Goal: Task Accomplishment & Management: Complete application form

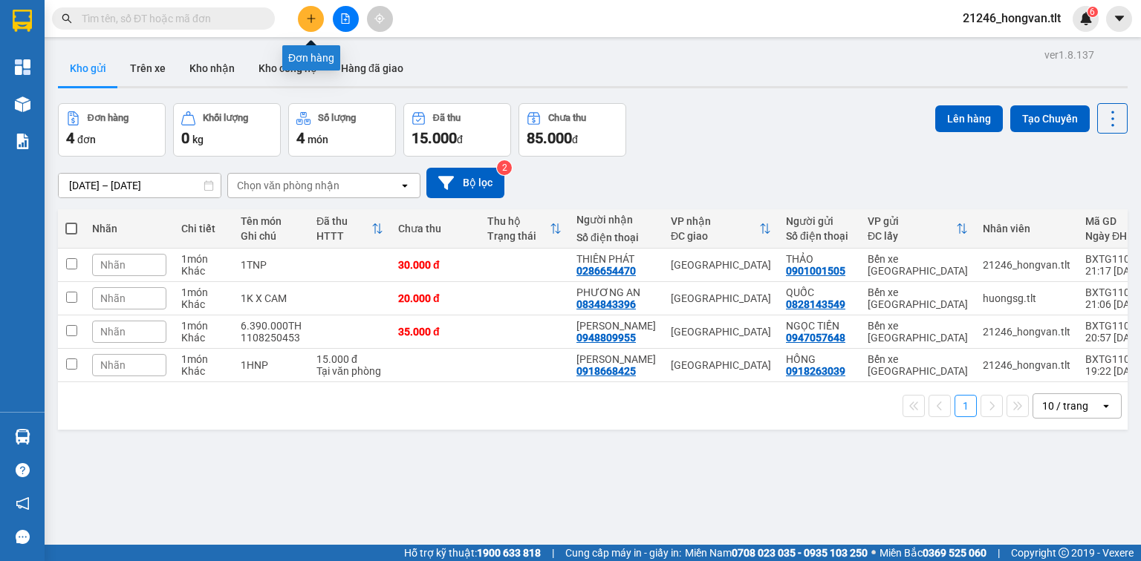
click at [307, 12] on button at bounding box center [311, 19] width 26 height 26
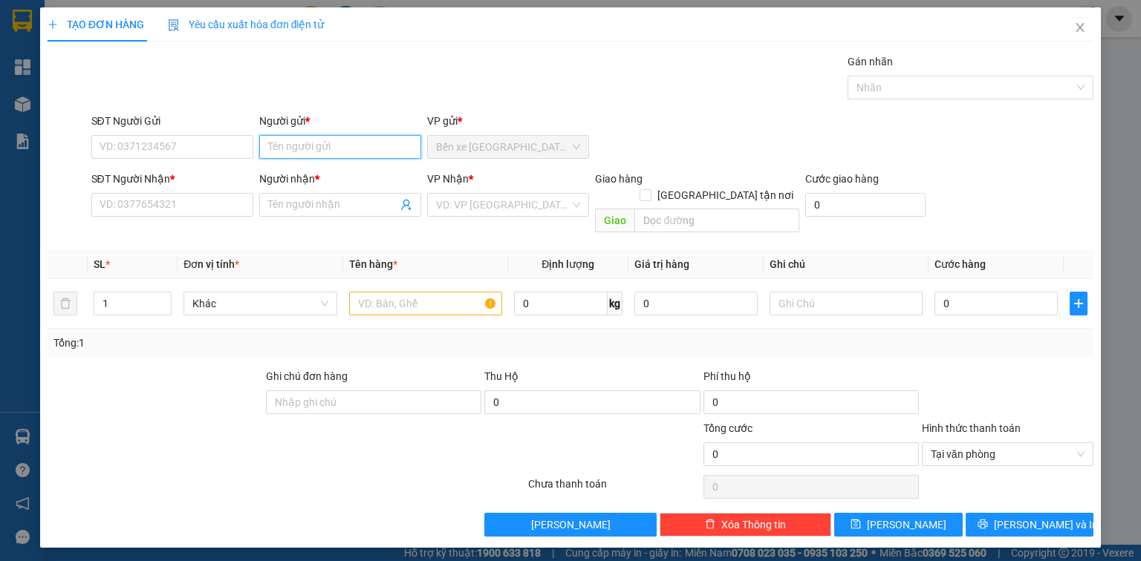
click at [291, 146] on input "Người gửi *" at bounding box center [340, 147] width 162 height 24
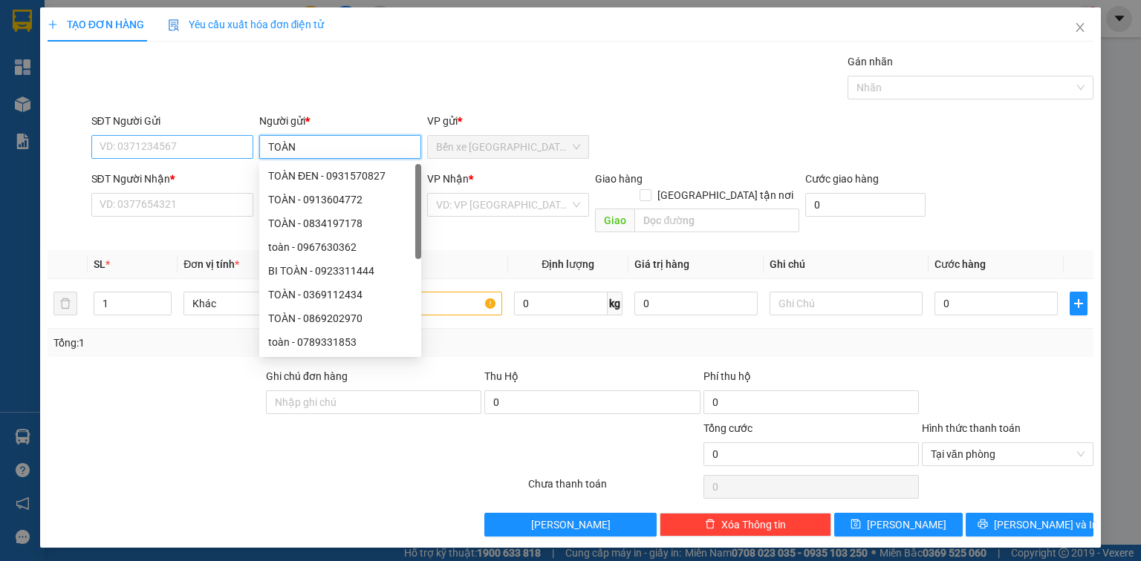
type input "TOÀN"
click at [172, 137] on input "SĐT Người Gửi" at bounding box center [172, 147] width 162 height 24
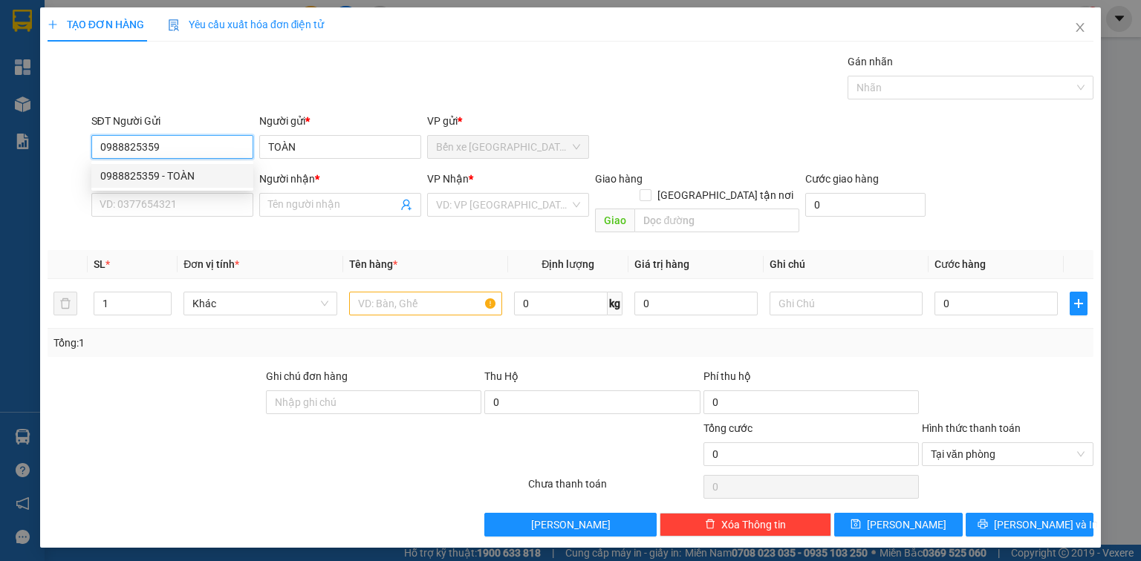
click at [179, 181] on div "0988825359 - TOÀN" at bounding box center [172, 176] width 144 height 16
type input "0988825359"
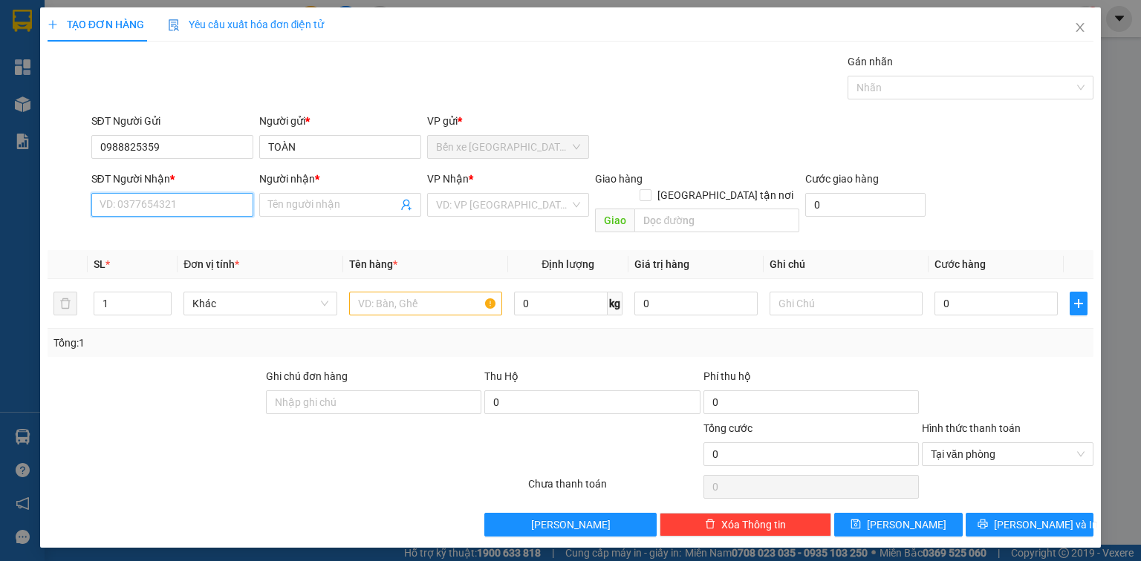
click at [183, 214] on input "SĐT Người Nhận *" at bounding box center [172, 205] width 162 height 24
type input "0909881323"
click at [339, 197] on input "Người nhận *" at bounding box center [332, 205] width 129 height 16
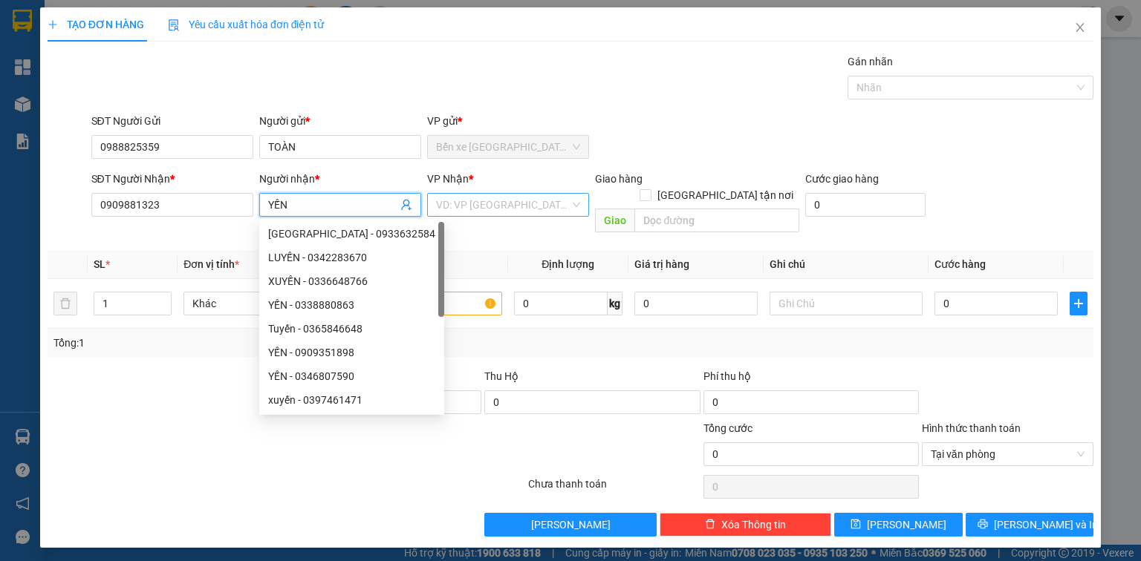
type input "YẾN"
click at [486, 203] on input "search" at bounding box center [503, 205] width 134 height 22
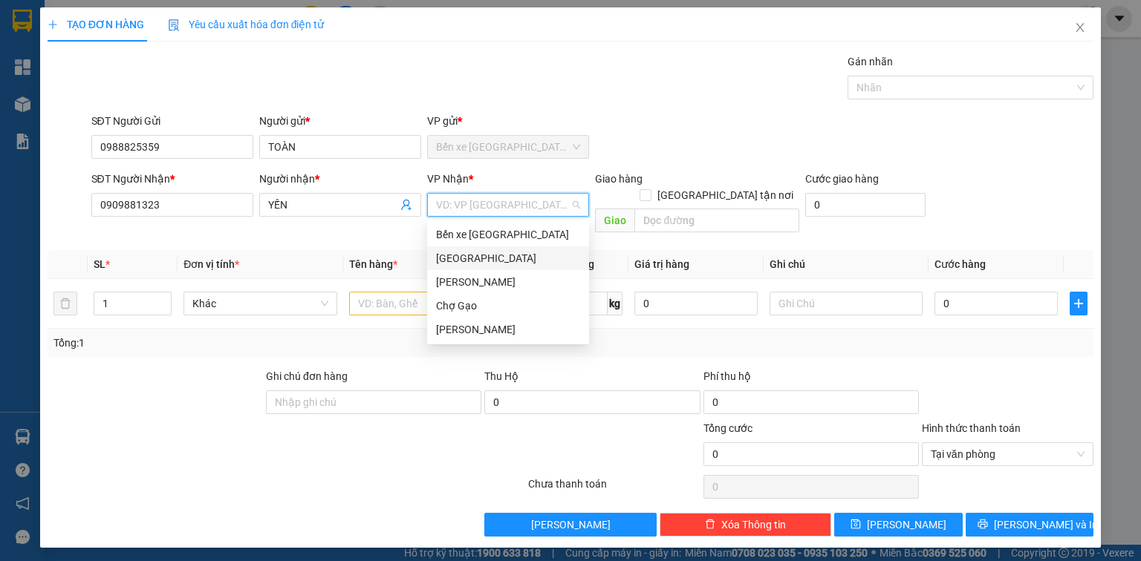
click at [478, 255] on div "[GEOGRAPHIC_DATA]" at bounding box center [508, 258] width 144 height 16
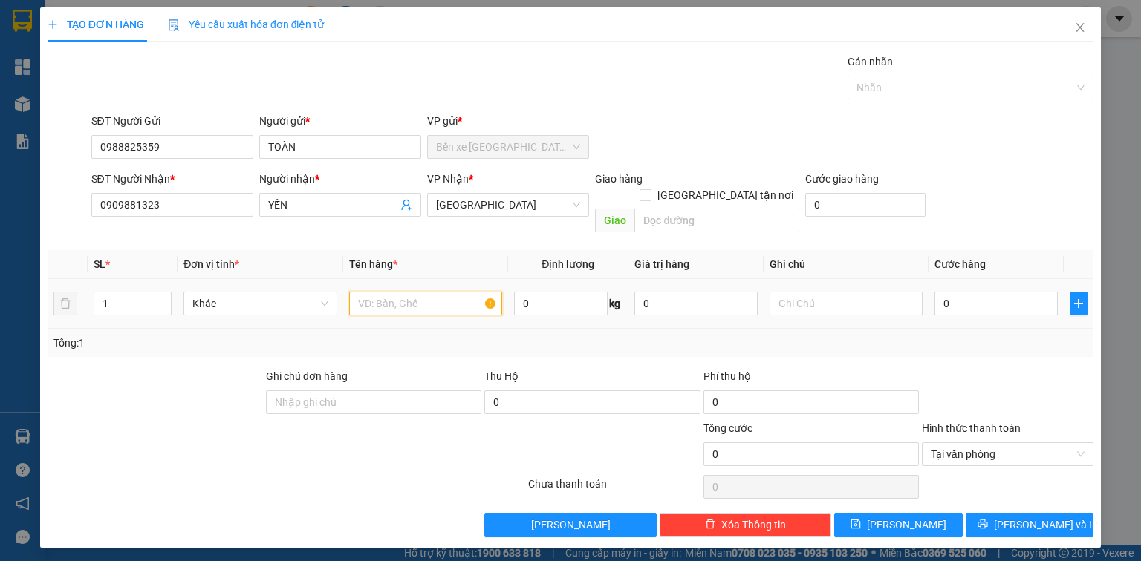
click at [427, 292] on input "text" at bounding box center [425, 304] width 153 height 24
type input "1 BAO TRẮNG"
click at [991, 292] on input "0" at bounding box center [995, 304] width 123 height 24
type input "4"
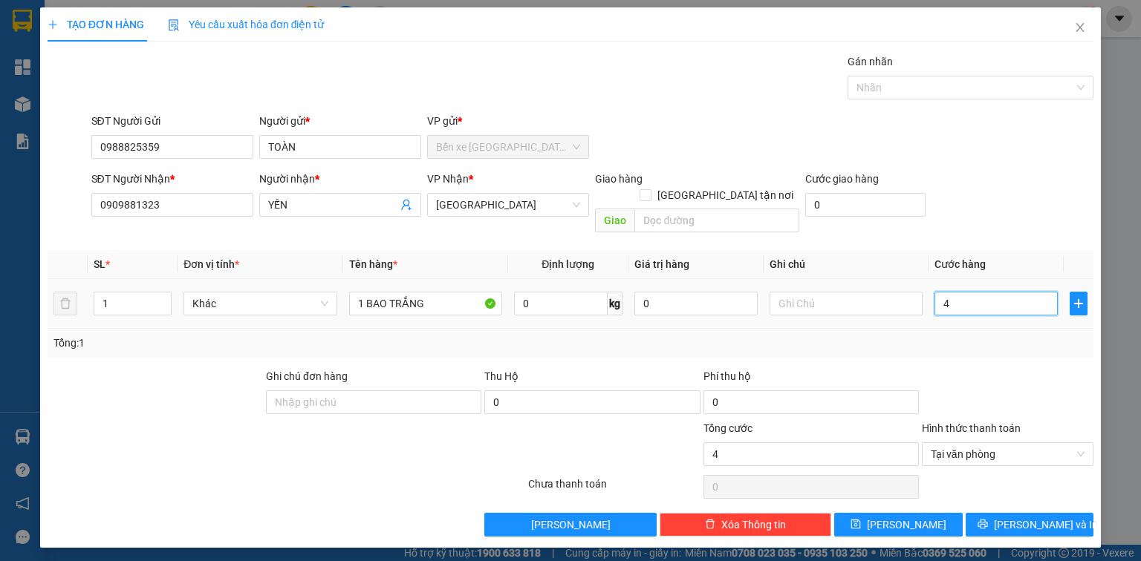
type input "40"
type input "40.000"
click at [994, 513] on button "[PERSON_NAME] và In" at bounding box center [1029, 525] width 128 height 24
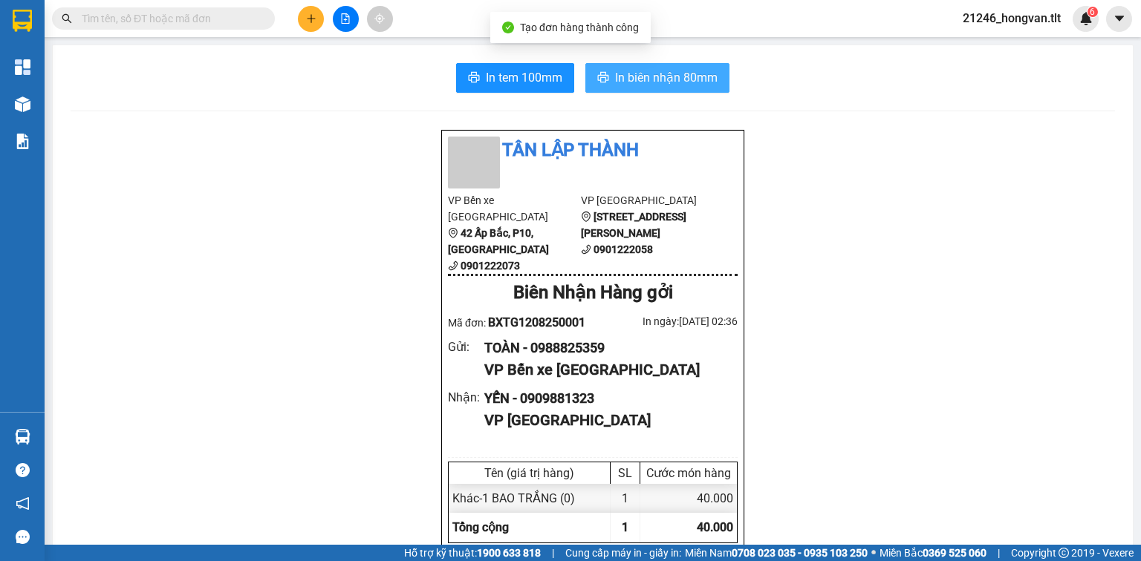
click at [627, 69] on span "In biên nhận 80mm" at bounding box center [666, 77] width 102 height 19
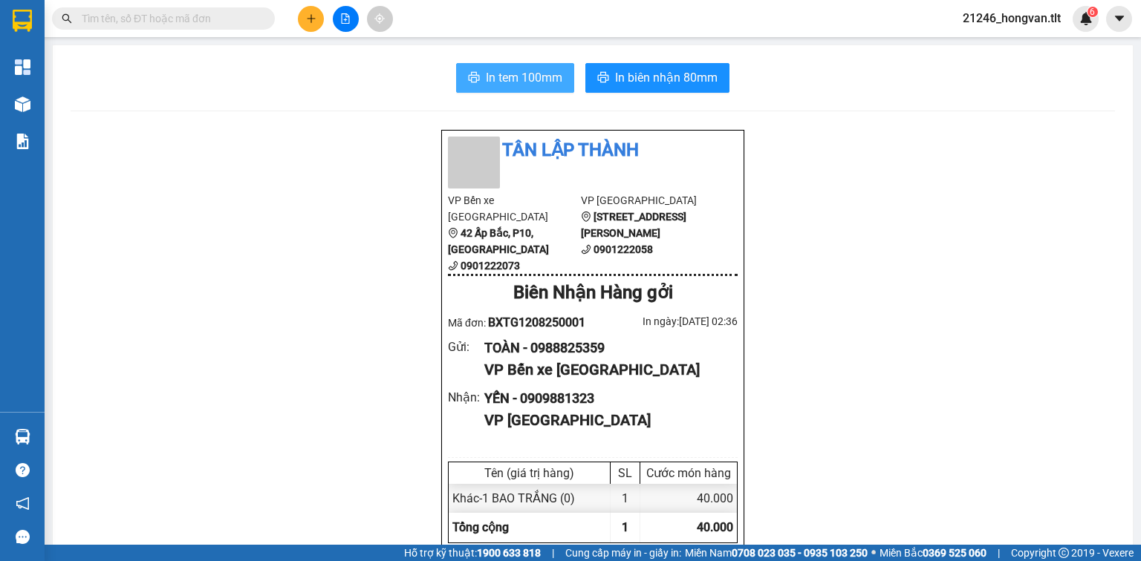
click at [499, 81] on span "In tem 100mm" at bounding box center [524, 77] width 76 height 19
